Goal: Transaction & Acquisition: Obtain resource

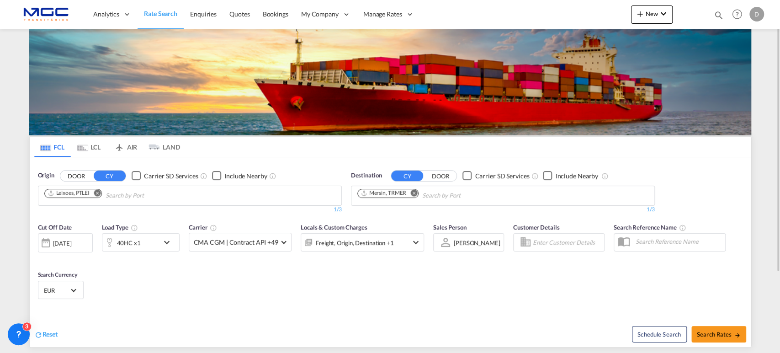
click at [410, 194] on button "Remove" at bounding box center [411, 193] width 14 height 9
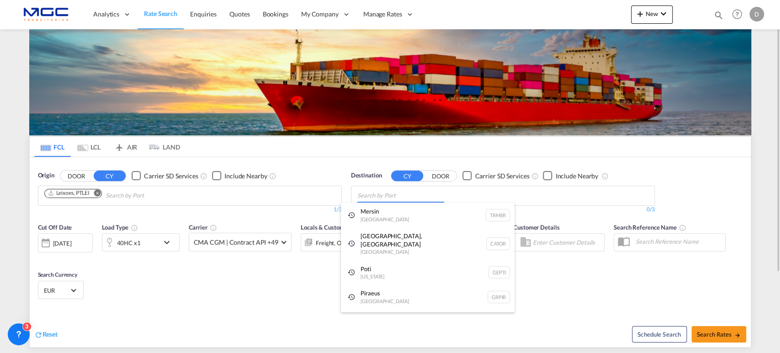
click at [380, 195] on body "Analytics Reports Dashboard Rate Search Enquiries Quotes Bookings" at bounding box center [390, 176] width 780 height 353
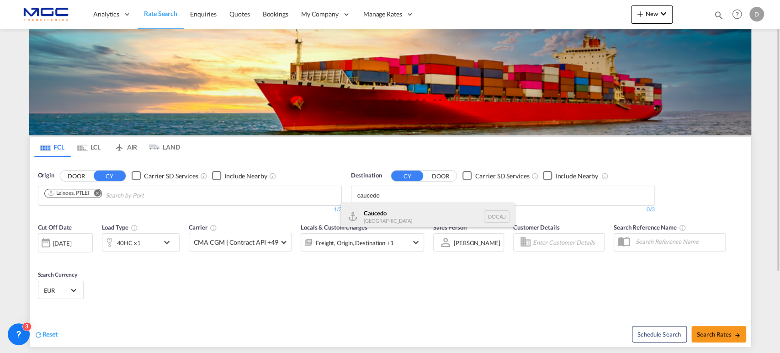
type input "caucedo"
click at [388, 215] on div "Caucedo [GEOGRAPHIC_DATA] DOCAU" at bounding box center [428, 215] width 174 height 27
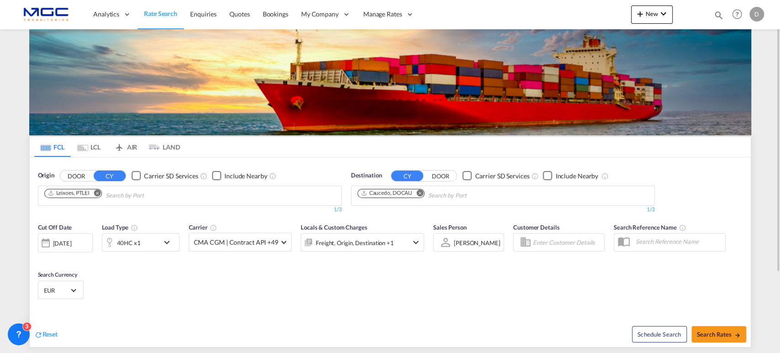
click at [166, 242] on md-icon "icon-chevron-down" at bounding box center [169, 242] width 16 height 11
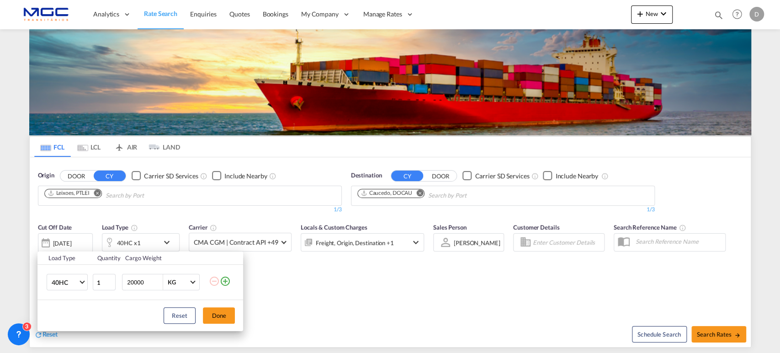
click at [347, 269] on div "Load Type Quantity Cargo Weight 40HC 20GP 40GP 40HC 45HC 20RE 40RE 40HR 20OT 40…" at bounding box center [390, 176] width 780 height 353
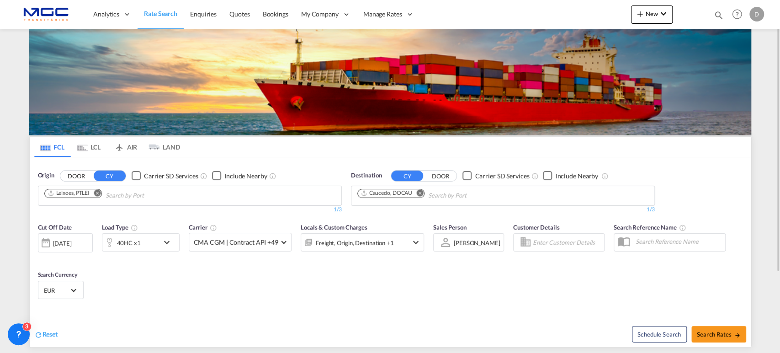
drag, startPoint x: 260, startPoint y: 307, endPoint x: 192, endPoint y: 262, distance: 81.3
click at [260, 307] on div "Reset Schedule Search Search Rates" at bounding box center [390, 327] width 721 height 40
click at [157, 238] on div "40HC x1" at bounding box center [130, 242] width 57 height 18
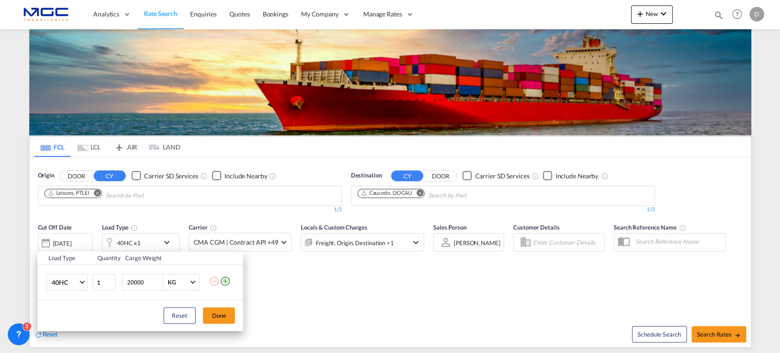
click at [215, 281] on md-icon "icon-minus-circle-outline" at bounding box center [214, 280] width 11 height 11
click at [69, 279] on span "40HC" at bounding box center [65, 282] width 26 height 9
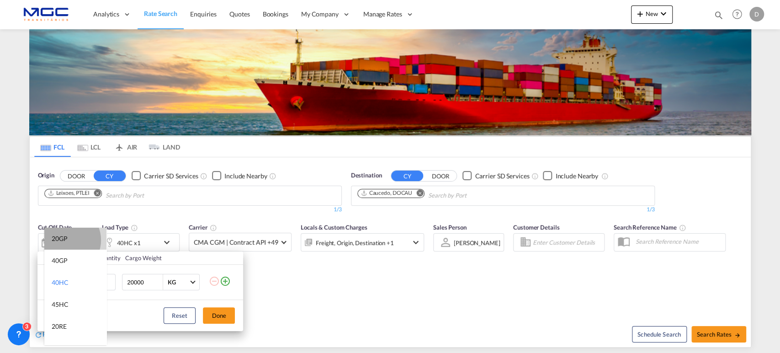
click at [65, 240] on div "20GP" at bounding box center [60, 238] width 16 height 9
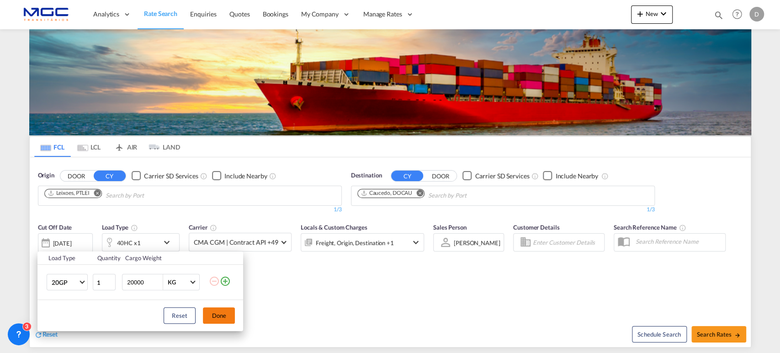
click at [216, 313] on button "Done" at bounding box center [219, 315] width 32 height 16
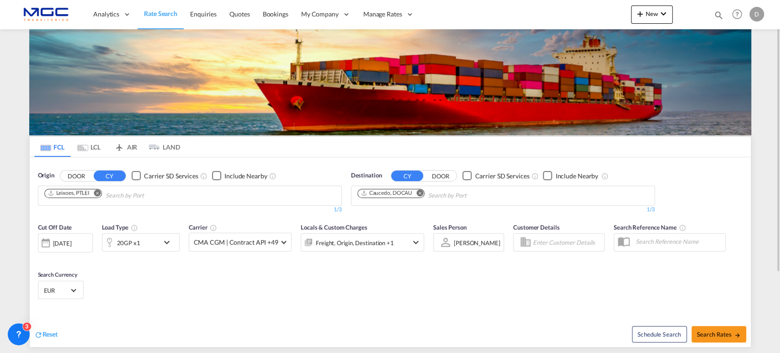
click at [166, 234] on div "20GP x1" at bounding box center [141, 242] width 78 height 18
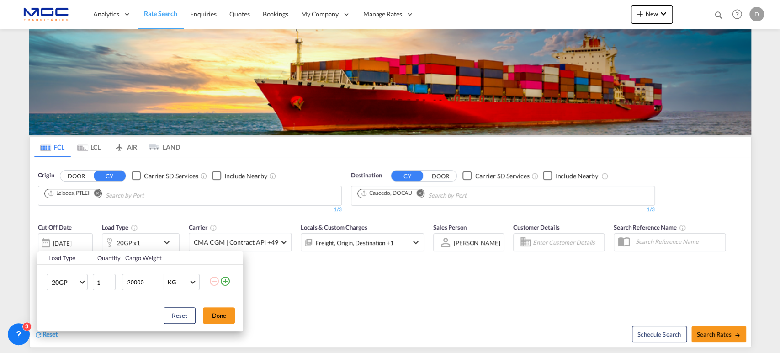
click at [227, 283] on md-icon "icon-plus-circle-outline" at bounding box center [225, 280] width 11 height 11
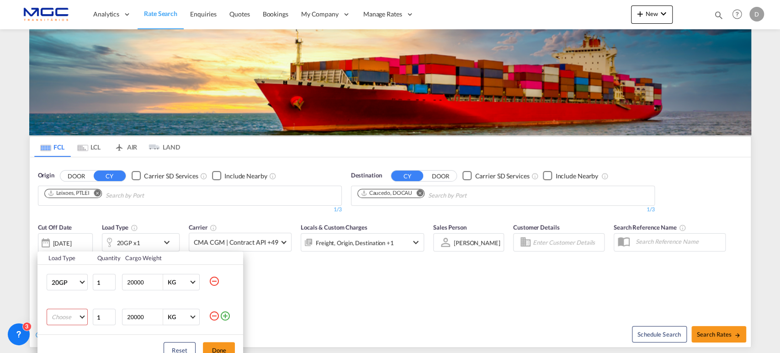
click at [70, 317] on md-select "Choose 20GP 40GP 40HC 45HC 20RE 40RE 40HR 20OT 40OT 20FR 40FR 40NR 20NR 45S 20T…" at bounding box center [67, 316] width 41 height 16
click at [73, 281] on md-option "40HC" at bounding box center [75, 286] width 62 height 22
click at [218, 343] on button "Done" at bounding box center [219, 350] width 32 height 16
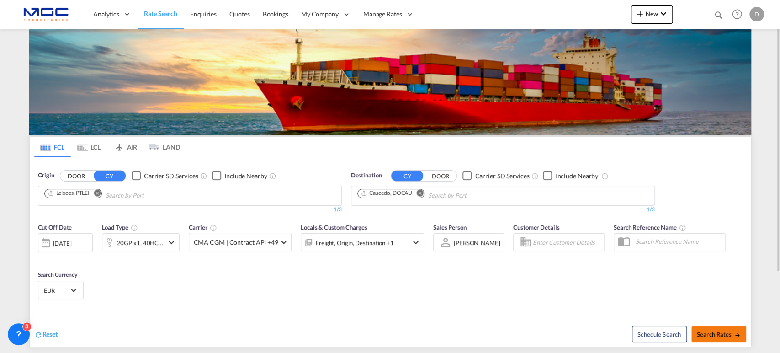
click at [717, 328] on button "Search Rates" at bounding box center [718, 334] width 55 height 16
type input "PTLEI to DOCAU / [DATE]"
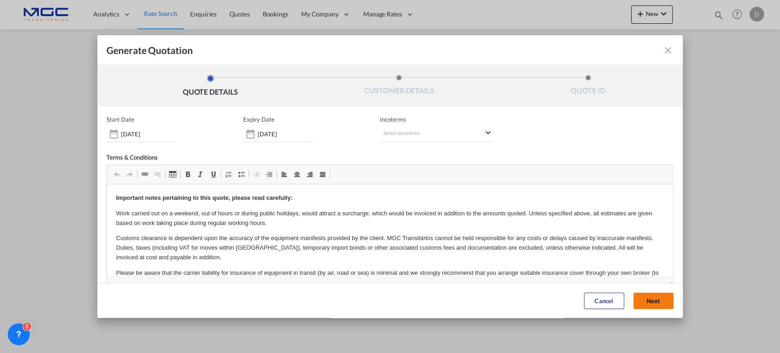
click at [649, 297] on button "Next" at bounding box center [653, 300] width 40 height 16
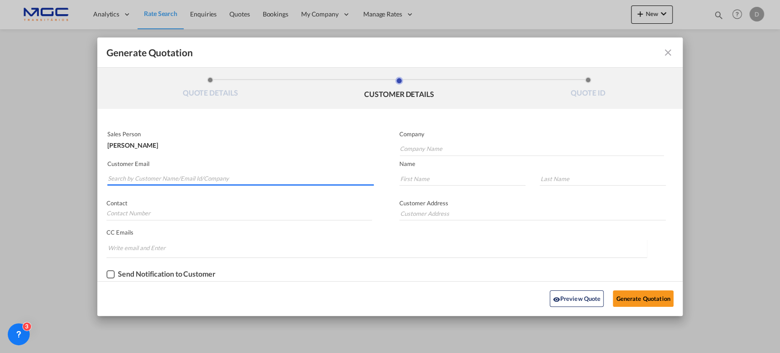
click at [126, 177] on input "Search by Customer Name/Email Id/Company" at bounding box center [241, 179] width 266 height 14
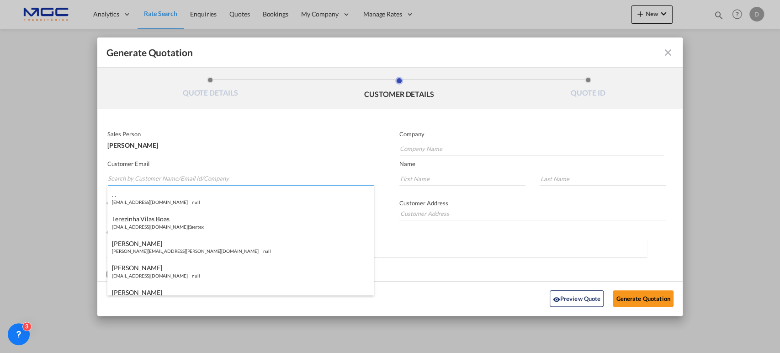
paste input "[PERSON_NAME][EMAIL_ADDRESS][DOMAIN_NAME]"
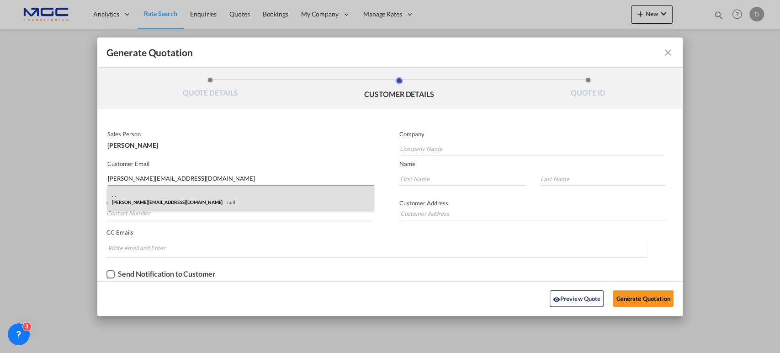
type input "[PERSON_NAME][EMAIL_ADDRESS][DOMAIN_NAME]"
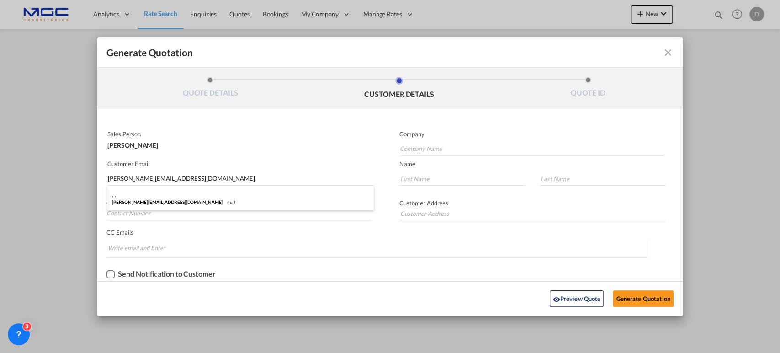
drag, startPoint x: 200, startPoint y: 193, endPoint x: 213, endPoint y: 190, distance: 12.5
click at [200, 192] on div ". . [PERSON_NAME][EMAIL_ADDRESS][DOMAIN_NAME] null" at bounding box center [240, 197] width 266 height 25
type input "."
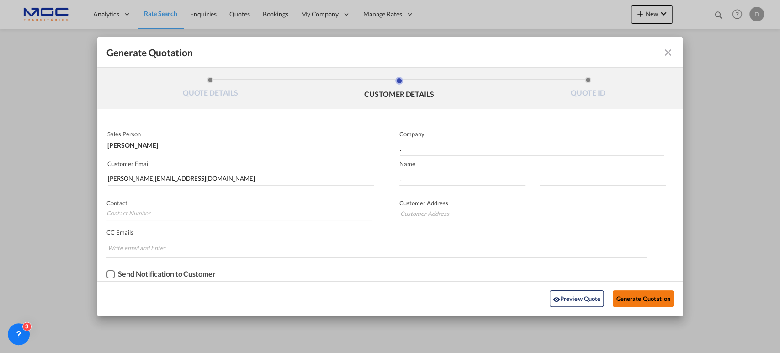
click at [646, 299] on button "Generate Quotation" at bounding box center [642, 298] width 60 height 16
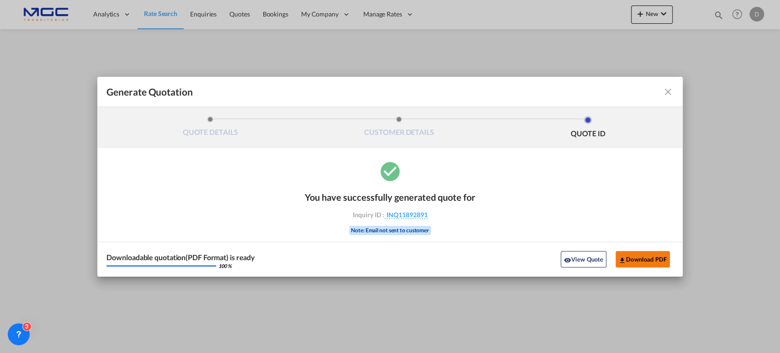
click at [650, 259] on button "Download PDF" at bounding box center [642, 259] width 54 height 16
